Goal: Information Seeking & Learning: Find specific fact

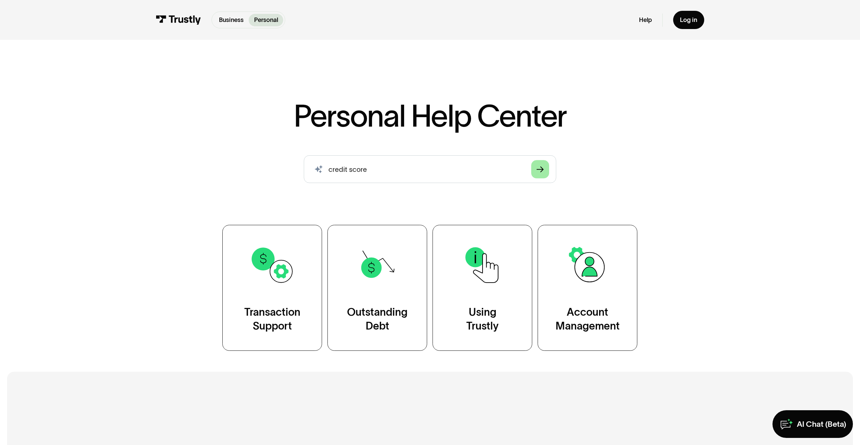
click at [547, 168] on link "Arrow Right" at bounding box center [540, 169] width 18 height 18
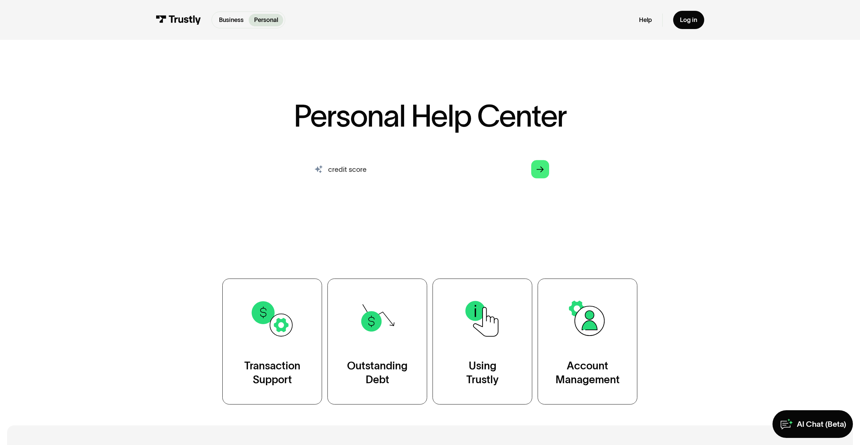
click at [431, 169] on input "credit score" at bounding box center [430, 169] width 252 height 28
click at [539, 167] on icon "Arrow Right" at bounding box center [539, 169] width 7 height 7
click at [431, 177] on input "credit score" at bounding box center [430, 169] width 252 height 28
click at [397, 175] on input "credit score" at bounding box center [430, 169] width 252 height 28
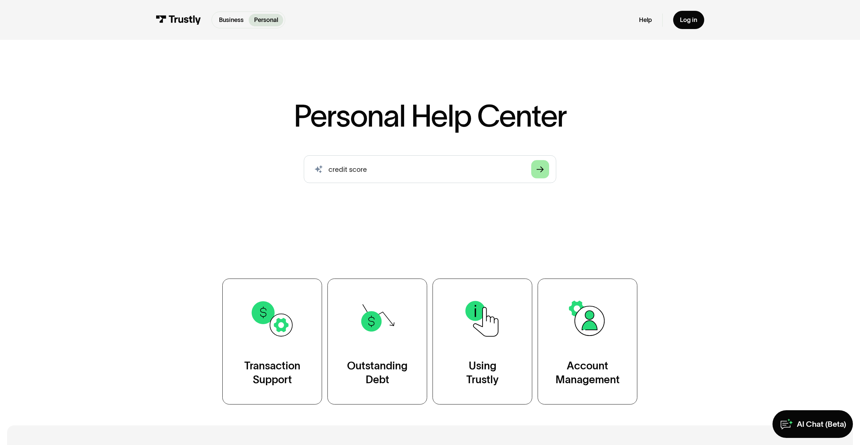
click at [548, 170] on link "Arrow Right" at bounding box center [540, 169] width 18 height 18
click at [536, 168] on icon "Arrow Right" at bounding box center [539, 169] width 7 height 7
click at [453, 167] on input "credit score" at bounding box center [430, 169] width 252 height 28
click at [401, 178] on input "credit score" at bounding box center [430, 169] width 252 height 28
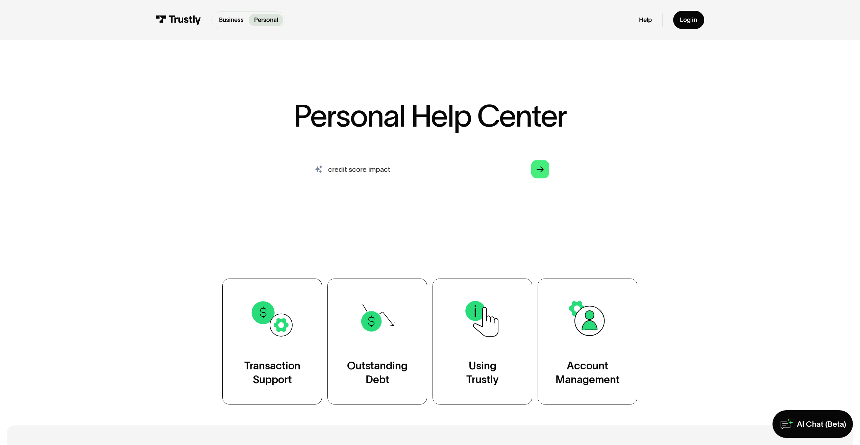
type input "credit score impact"
click at [466, 175] on input "credit score impact" at bounding box center [430, 169] width 252 height 28
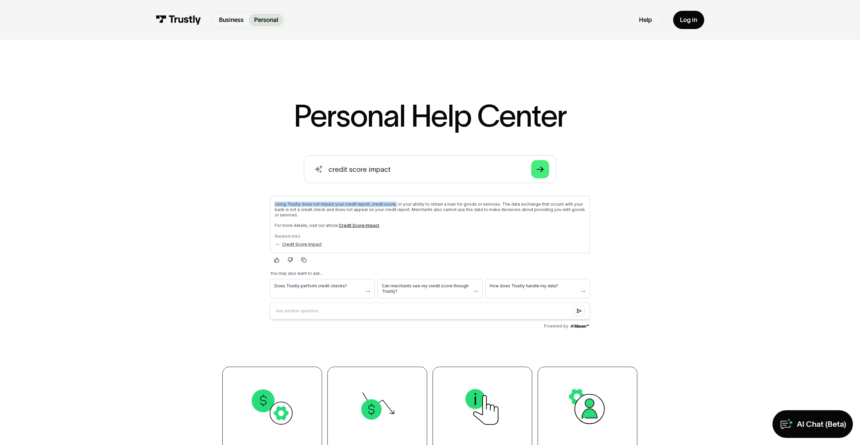
drag, startPoint x: 274, startPoint y: 204, endPoint x: 392, endPoint y: 204, distance: 117.9
click at [392, 204] on p "Using Trustly does not impact your credit report, credit score, or your ability…" at bounding box center [430, 209] width 310 height 16
copy p "Using Trustly does not impact your credit report, credit score,"
click at [349, 226] on link "Credit Score Impact" at bounding box center [359, 225] width 40 height 5
